Goal: Task Accomplishment & Management: Manage account settings

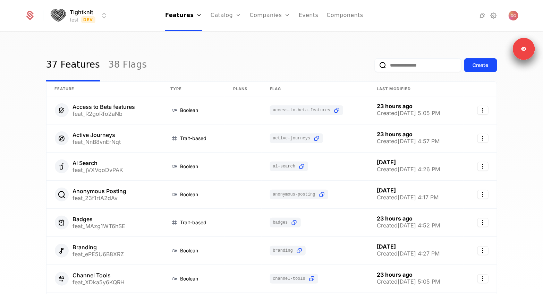
click at [76, 16] on html "Tightknit test Dev Features Features Flags Catalog Plans Add Ons Credits Config…" at bounding box center [271, 147] width 543 height 294
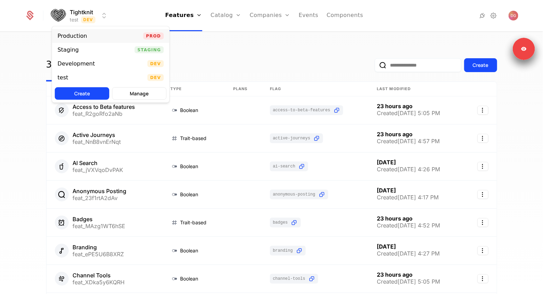
click at [75, 34] on div "Production" at bounding box center [72, 36] width 29 height 6
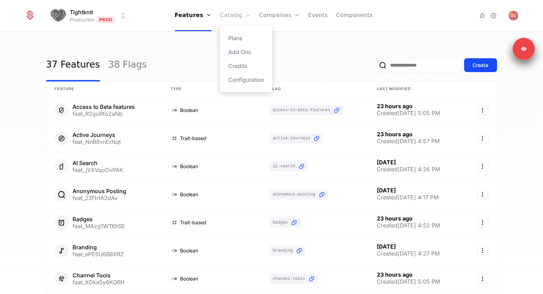
click at [225, 16] on link "Catalog" at bounding box center [235, 15] width 31 height 31
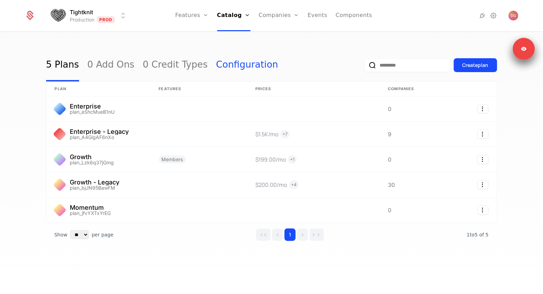
click at [219, 67] on link "Configuration" at bounding box center [247, 65] width 62 height 33
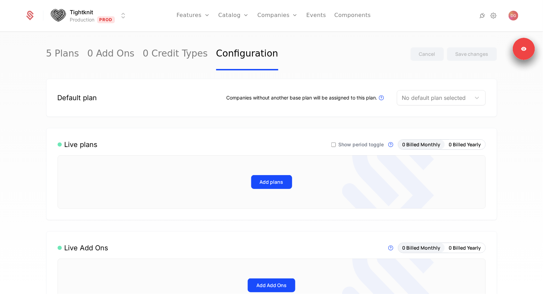
click at [436, 106] on div "Default plan Companies without another base plan will be assigned to this plan.…" at bounding box center [271, 98] width 451 height 38
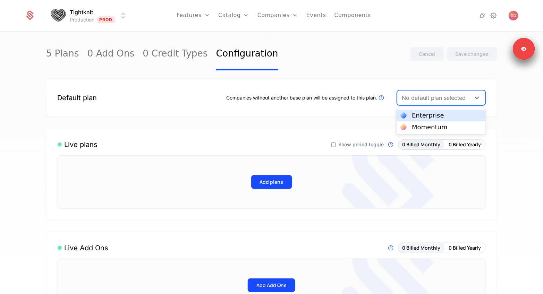
click at [436, 102] on div at bounding box center [434, 98] width 64 height 10
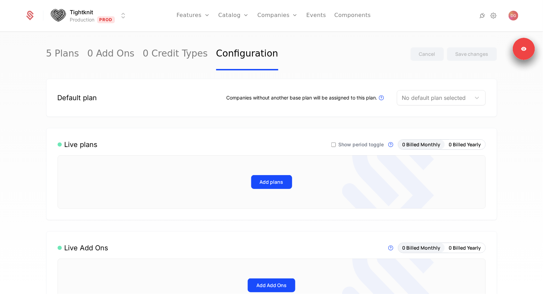
click at [338, 63] on div "5 Plans 0 Add Ons 0 Credit Types Configuration Cancel Save changes" at bounding box center [271, 54] width 451 height 33
click at [236, 18] on link "Catalog" at bounding box center [233, 15] width 31 height 31
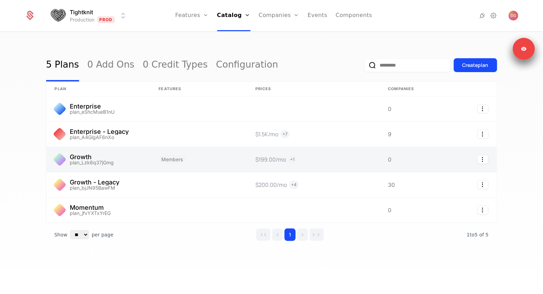
click at [111, 157] on link at bounding box center [98, 159] width 104 height 25
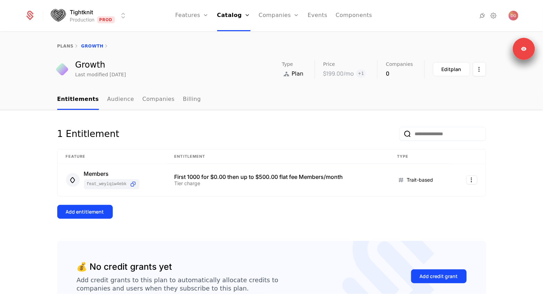
click at [86, 67] on div "Growth" at bounding box center [100, 65] width 51 height 8
click at [84, 74] on div "Last modified yesterday" at bounding box center [100, 74] width 51 height 7
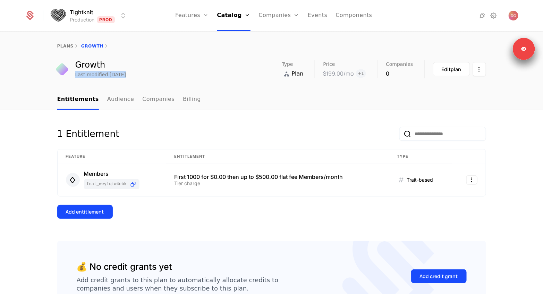
click at [115, 74] on div "Last modified yesterday" at bounding box center [100, 74] width 51 height 7
click at [363, 75] on span "+ 1" at bounding box center [361, 73] width 10 height 8
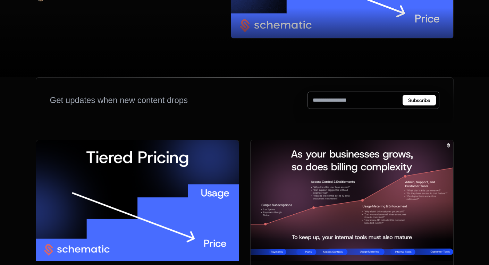
scroll to position [173, 0]
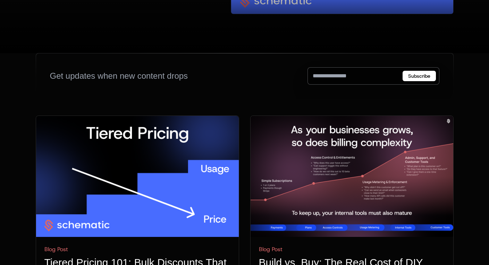
click at [100, 148] on img at bounding box center [137, 176] width 203 height 121
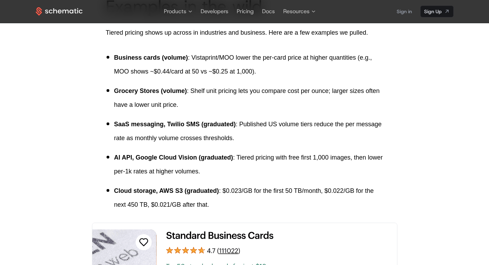
scroll to position [356, 0]
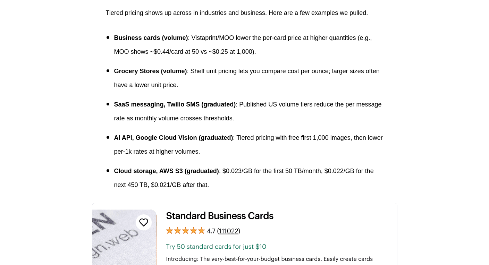
scroll to position [427, 0]
